Goal: Check status: Check status

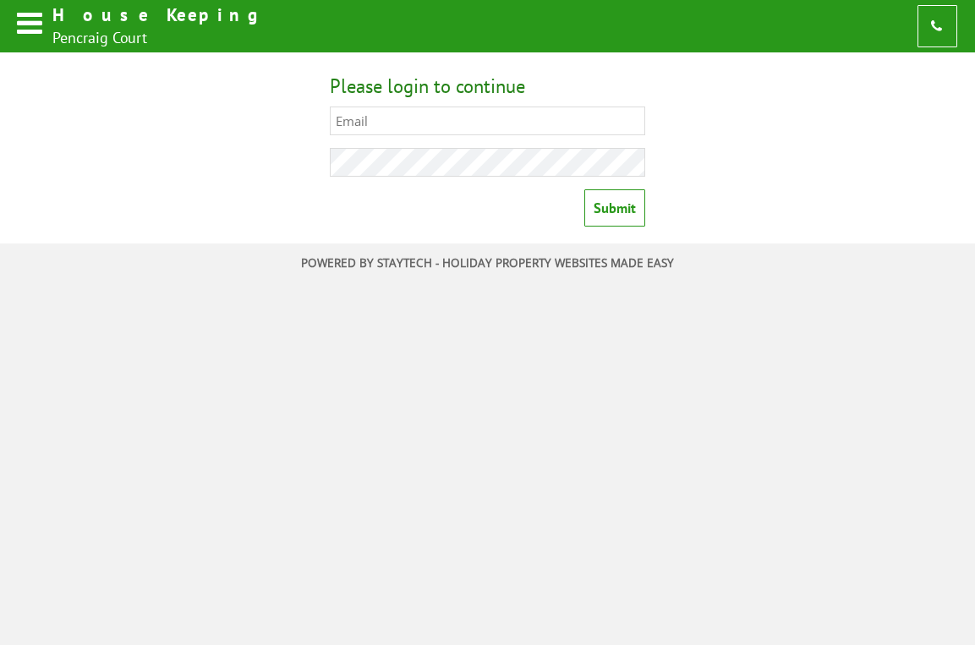
type input "gordon@carrotandwine.co.uk"
click at [610, 197] on input "Submit" at bounding box center [614, 207] width 61 height 37
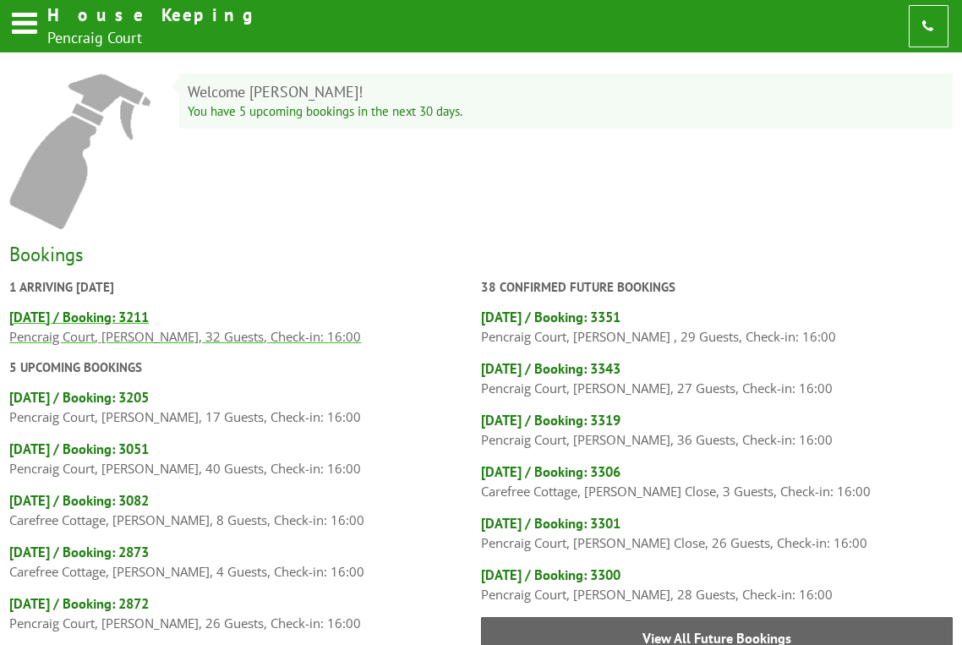
click at [252, 329] on p "Pencraig Court, [PERSON_NAME], 32 Guests, Check-in: 16:00" at bounding box center [245, 336] width 472 height 20
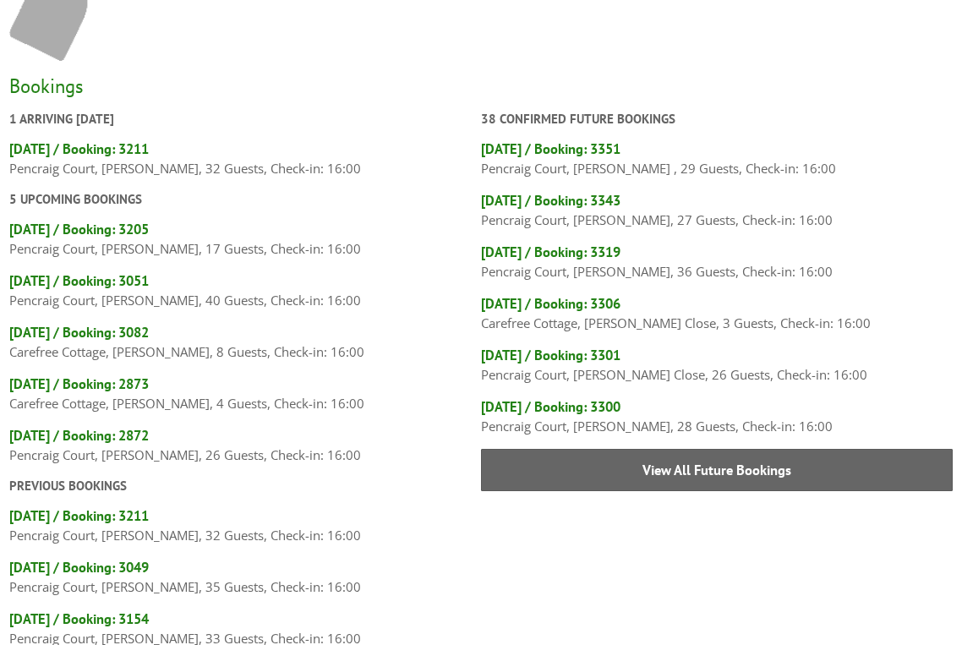
scroll to position [169, 0]
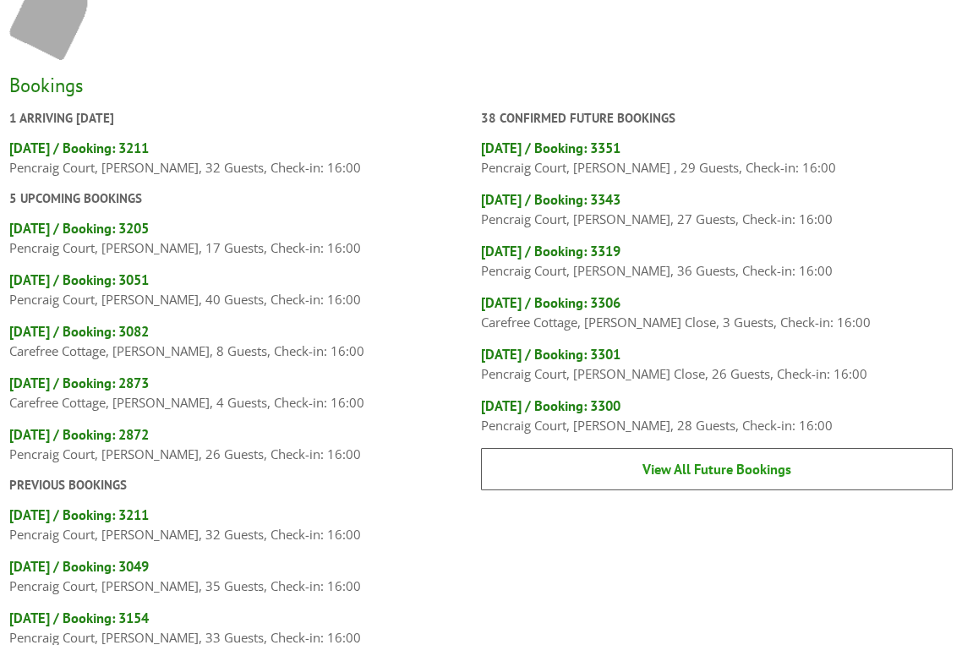
click at [648, 463] on link "View All Future Bookings" at bounding box center [717, 469] width 472 height 42
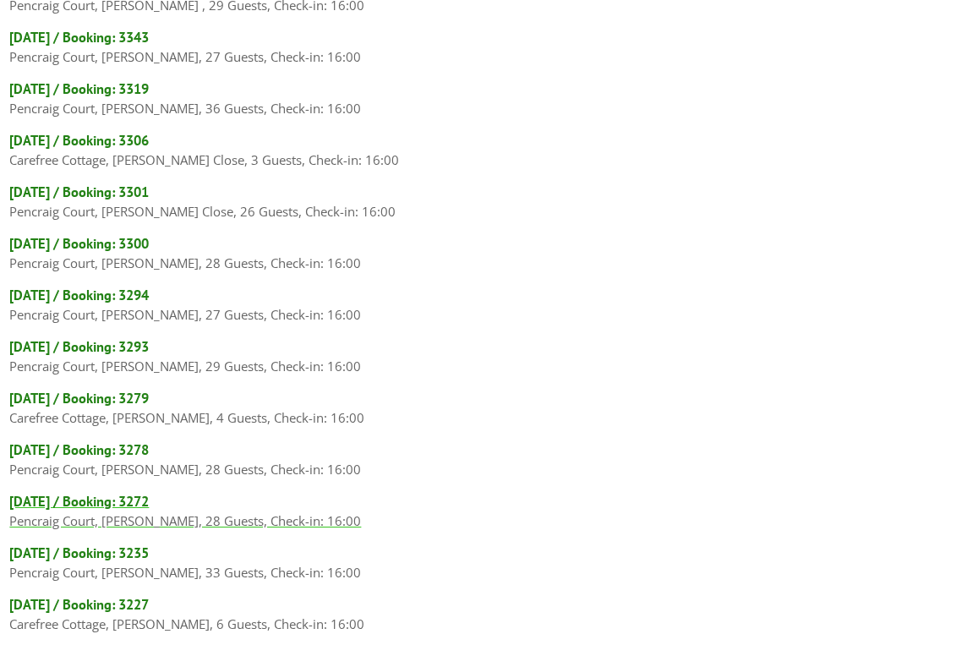
scroll to position [85, 0]
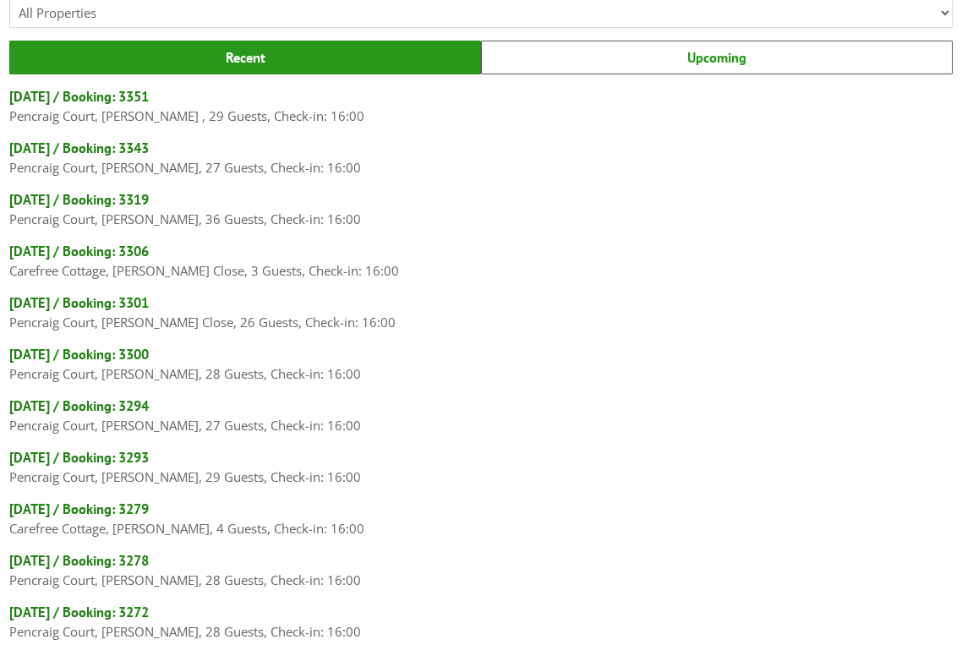
click at [626, 52] on link "Upcoming" at bounding box center [717, 58] width 472 height 34
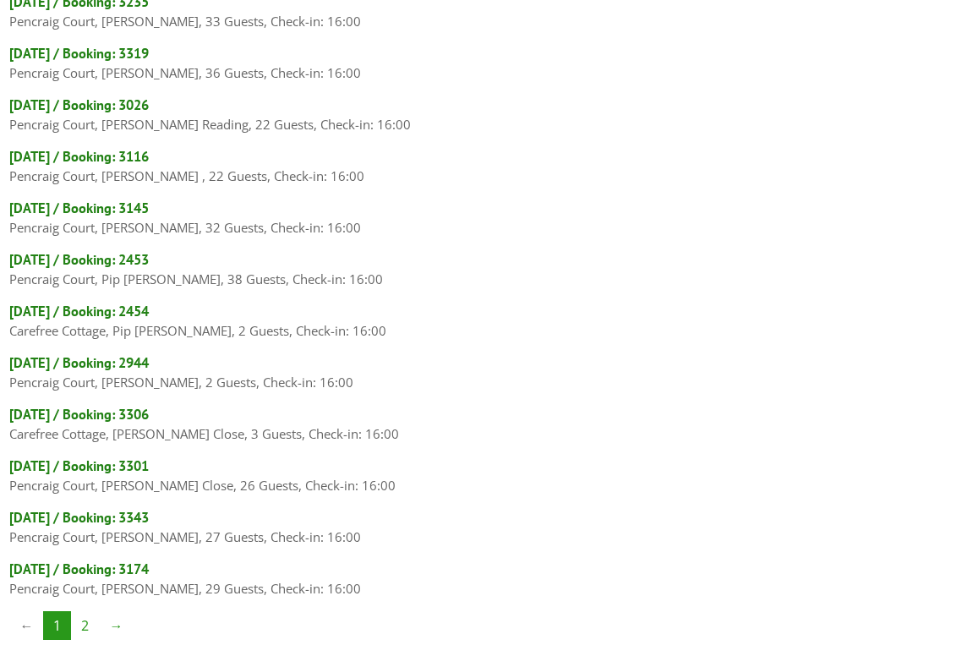
scroll to position [676, 0]
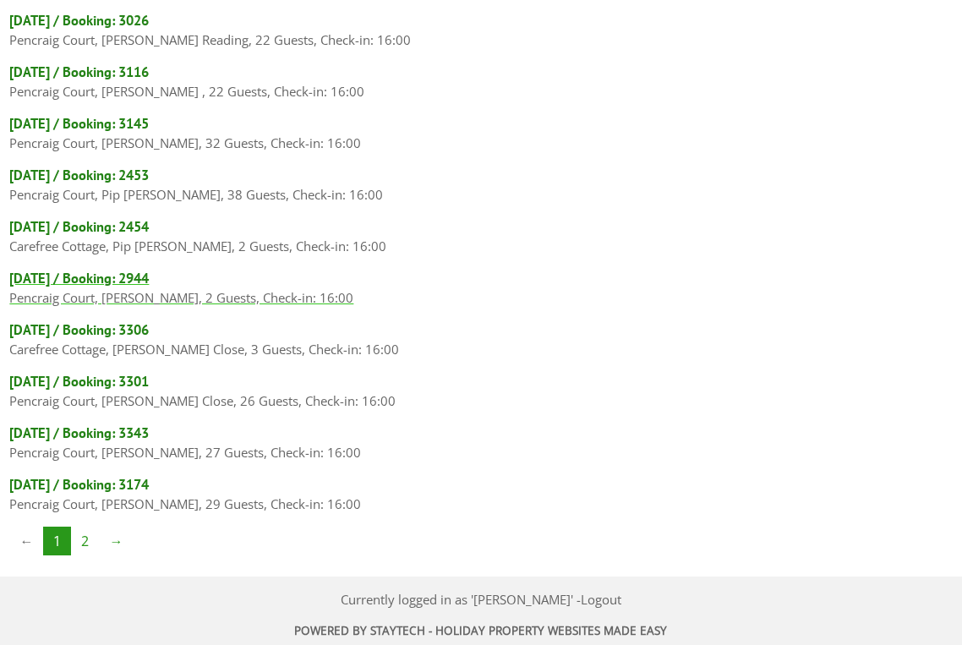
click at [200, 281] on h4 "[DATE] / Booking: 2944" at bounding box center [480, 278] width 943 height 19
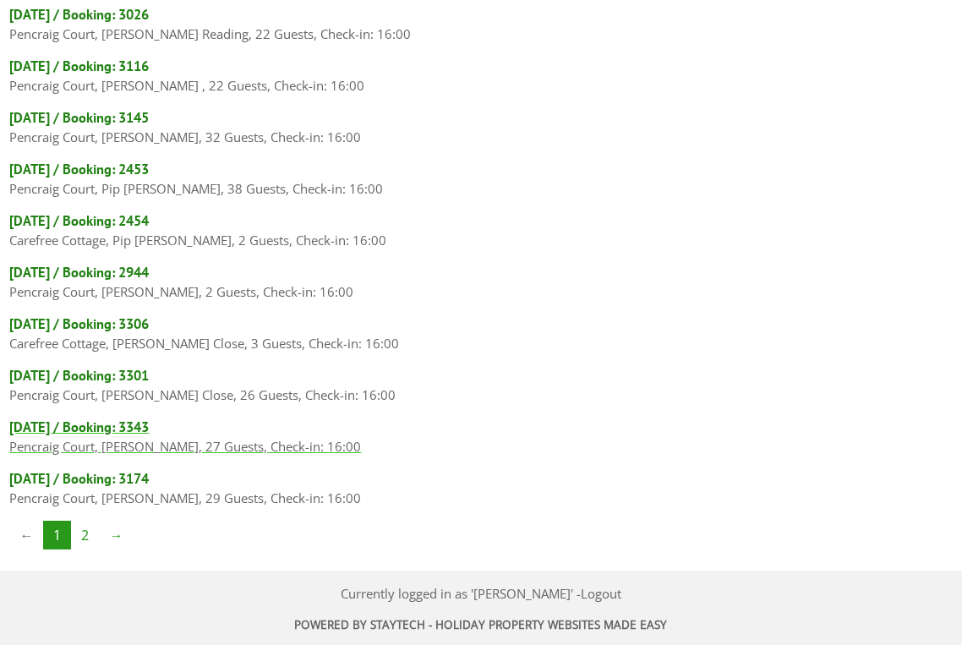
scroll to position [683, 0]
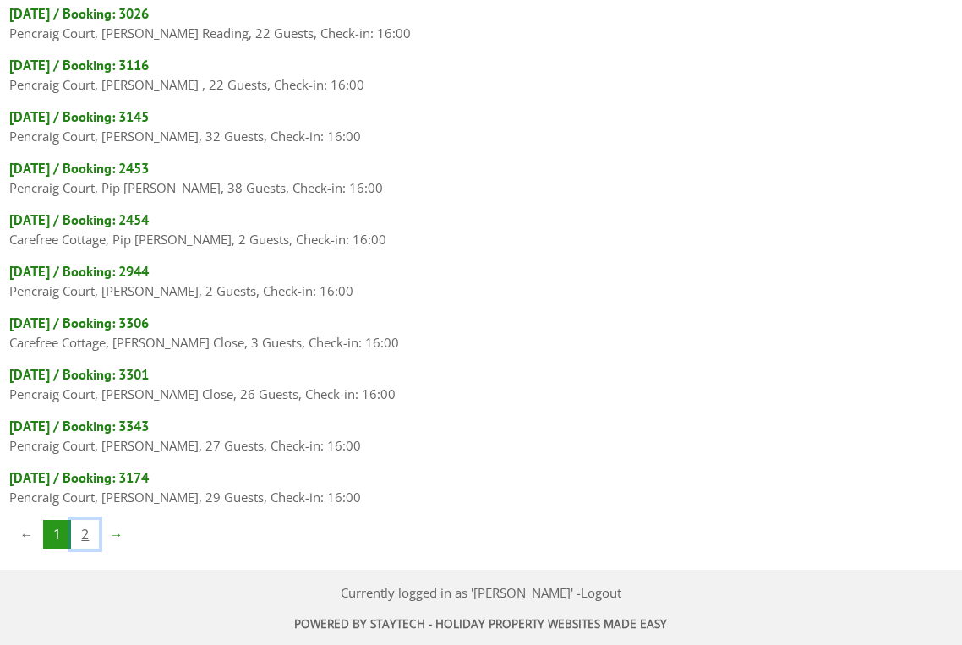
click at [89, 543] on link "2" at bounding box center [85, 534] width 28 height 29
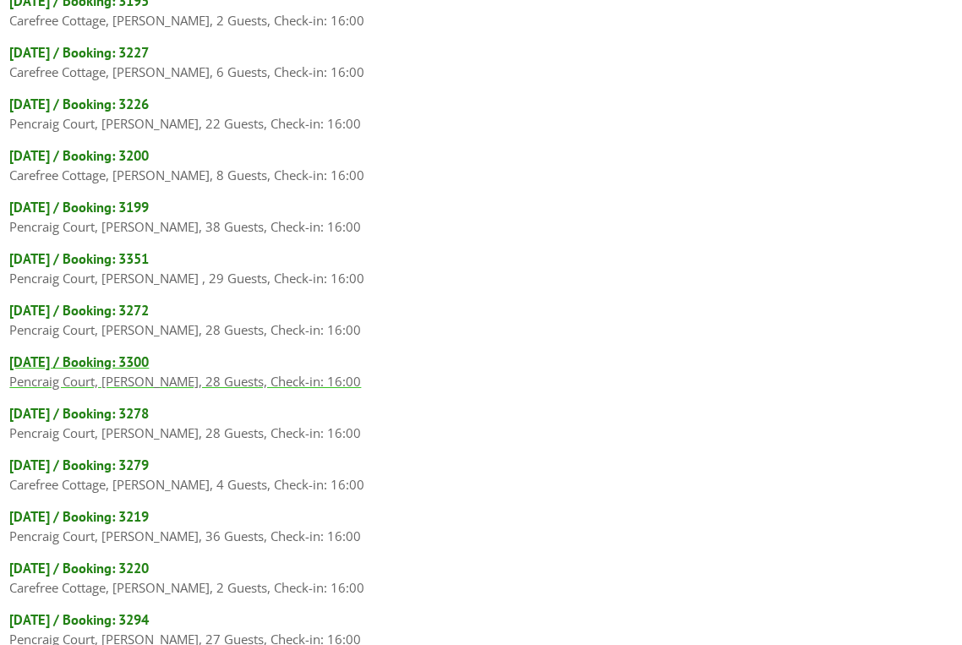
scroll to position [157, 0]
